Goal: Task Accomplishment & Management: Use online tool/utility

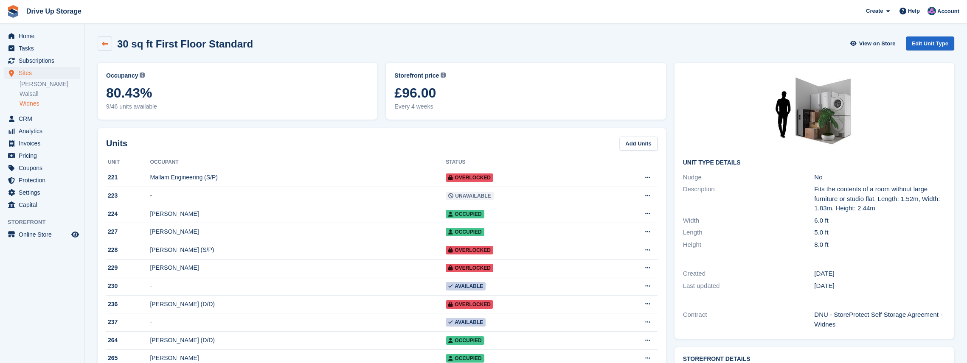
click at [101, 48] on link at bounding box center [105, 44] width 14 height 14
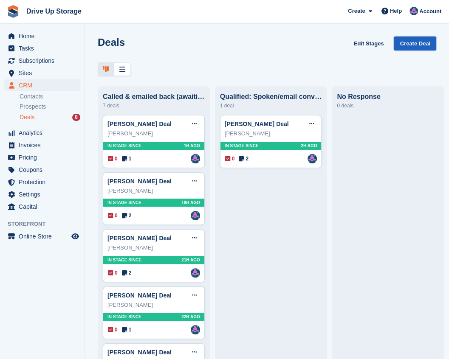
click at [408, 44] on link "Create Deal" at bounding box center [415, 44] width 42 height 14
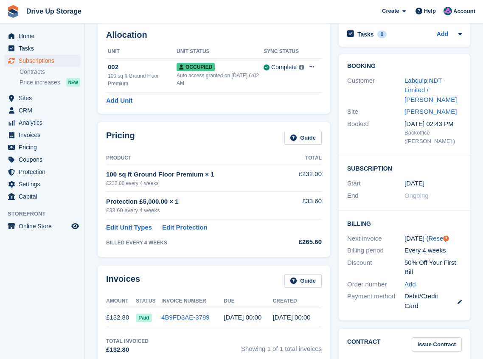
scroll to position [85, 0]
